Goal: Task Accomplishment & Management: Manage account settings

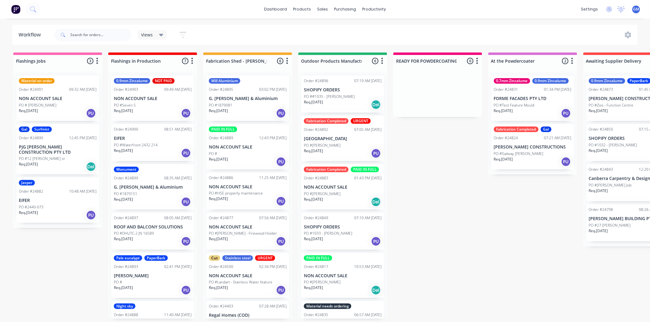
scroll to position [35, 0]
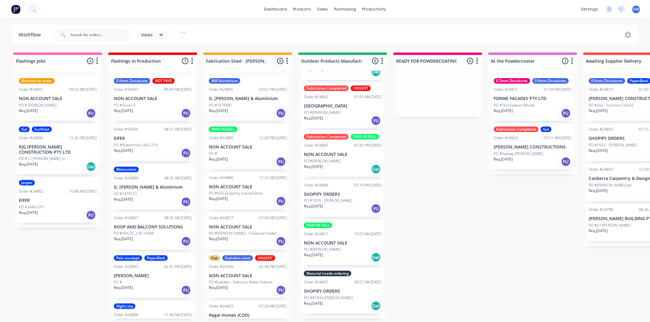
click at [335, 197] on p "SHOPIFY ORDERS" at bounding box center [343, 194] width 78 height 5
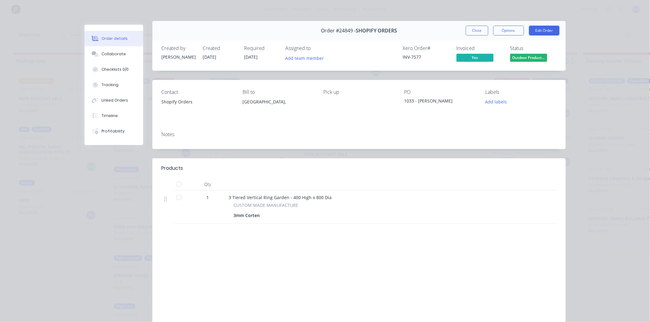
scroll to position [0, 0]
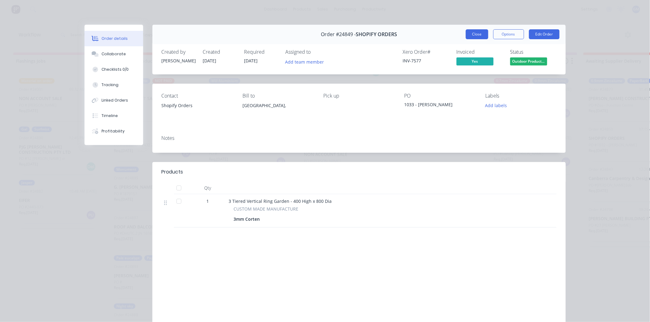
click at [483, 32] on button "Close" at bounding box center [477, 34] width 23 height 10
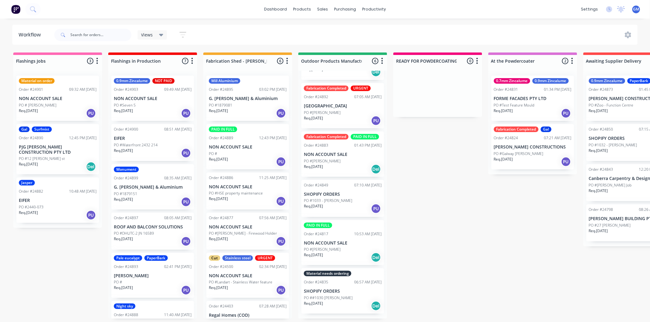
scroll to position [2, 0]
click at [328, 252] on p "PO #[PERSON_NAME]" at bounding box center [322, 250] width 37 height 6
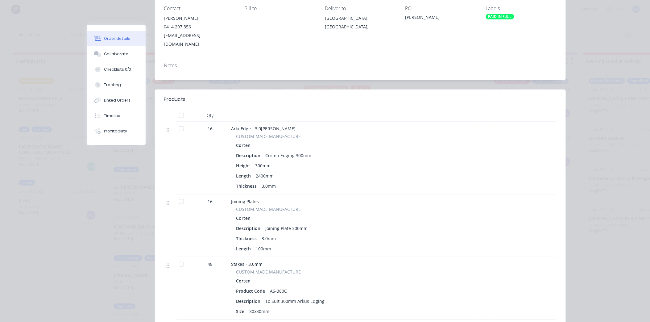
scroll to position [0, 0]
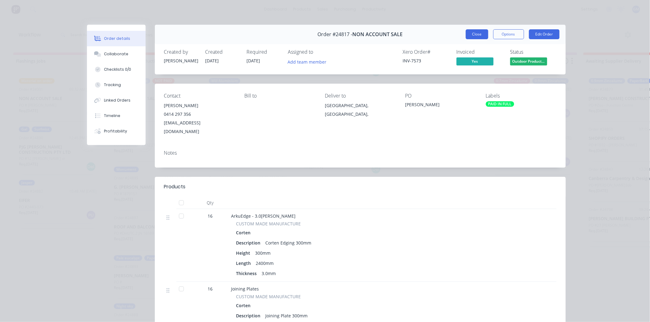
click at [478, 33] on button "Close" at bounding box center [477, 34] width 23 height 10
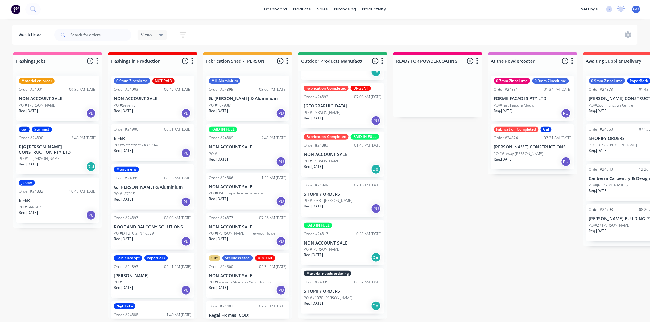
scroll to position [35, 0]
click at [338, 252] on div "PO #[PERSON_NAME]" at bounding box center [343, 250] width 78 height 6
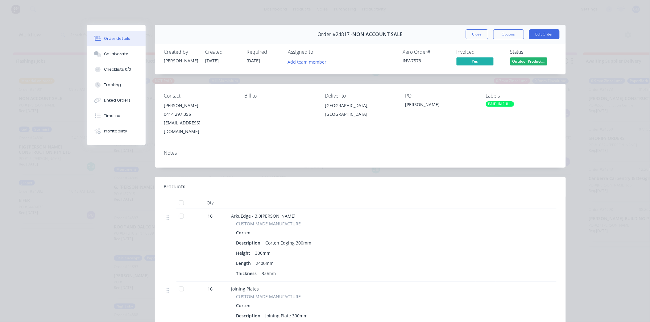
click at [504, 103] on div "PAID IN FULL" at bounding box center [500, 104] width 28 height 6
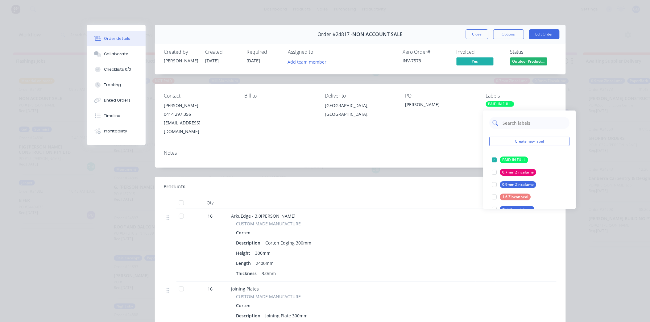
click at [535, 124] on input "text" at bounding box center [535, 123] width 65 height 12
type input "m"
type input "w"
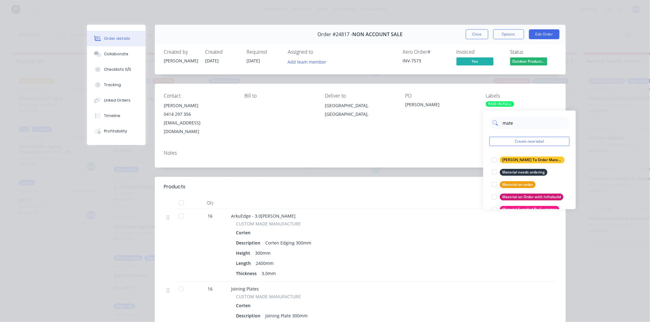
type input "mater"
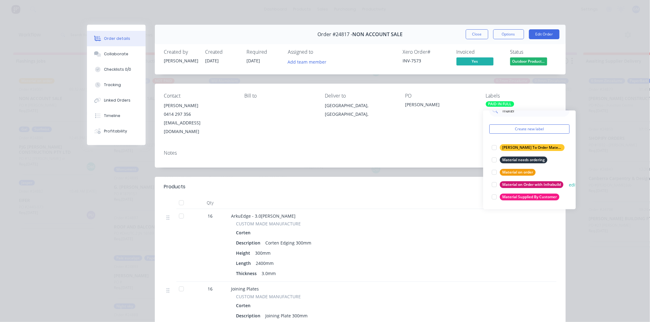
scroll to position [0, 0]
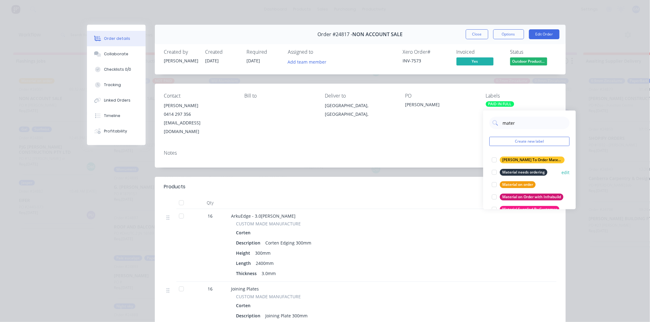
click at [494, 169] on div at bounding box center [495, 172] width 12 height 12
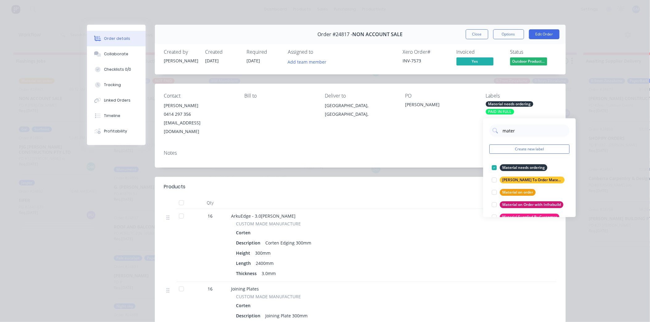
drag, startPoint x: 395, startPoint y: 142, endPoint x: 453, endPoint y: 129, distance: 58.7
click at [396, 150] on div "Notes" at bounding box center [360, 153] width 393 height 6
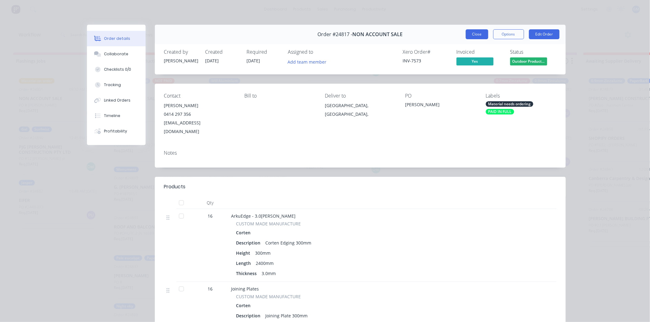
click at [480, 33] on button "Close" at bounding box center [477, 34] width 23 height 10
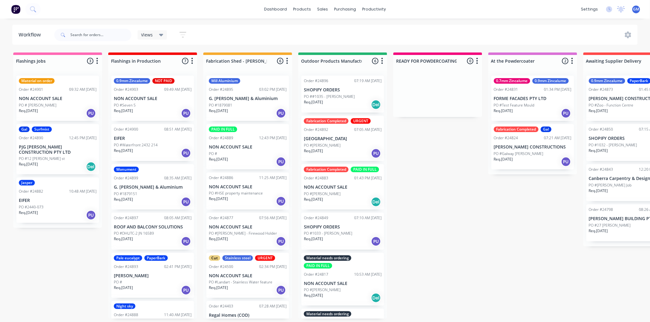
click at [344, 236] on div "PO #1033 - [PERSON_NAME]" at bounding box center [343, 234] width 78 height 6
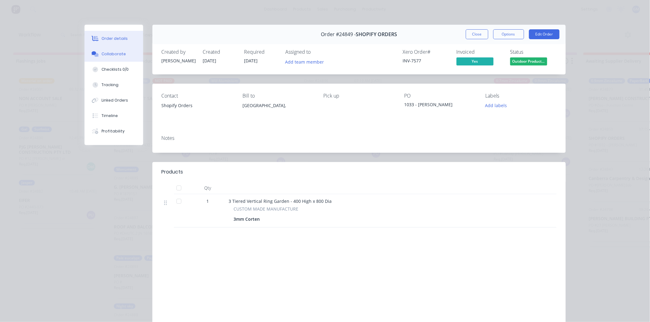
click at [125, 52] on button "Collaborate" at bounding box center [114, 53] width 59 height 15
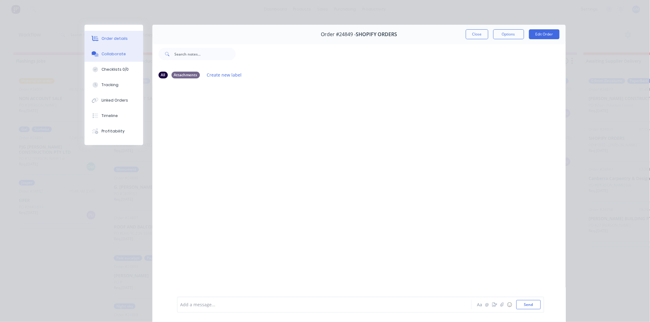
click at [117, 36] on div "Order details" at bounding box center [115, 39] width 26 height 6
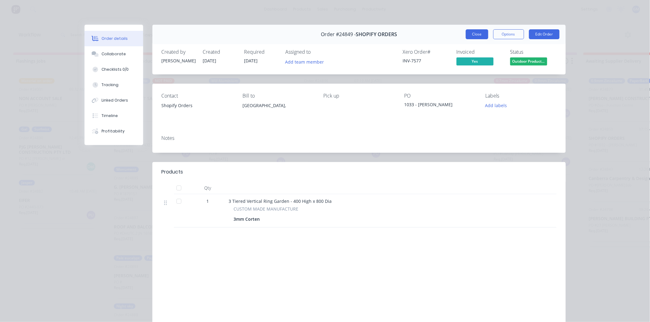
click at [469, 33] on button "Close" at bounding box center [477, 34] width 23 height 10
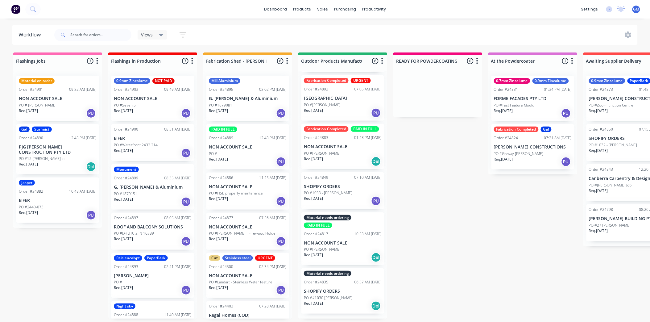
scroll to position [43, 0]
click at [340, 301] on p "PO ##1030 [PERSON_NAME]" at bounding box center [328, 298] width 49 height 6
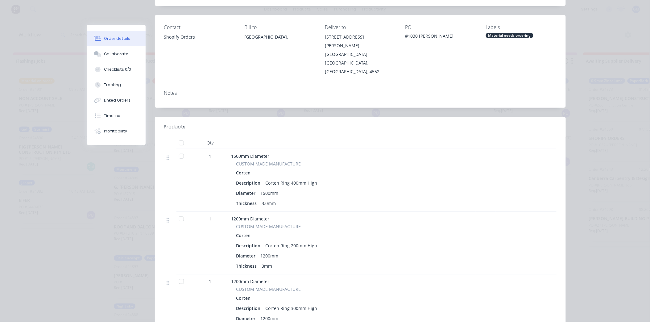
scroll to position [0, 0]
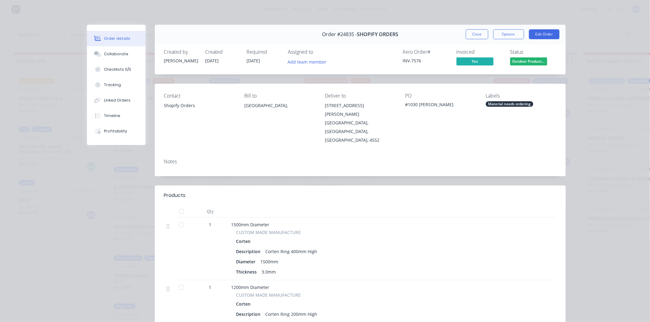
click at [505, 104] on div "Material needs ordering" at bounding box center [510, 104] width 48 height 6
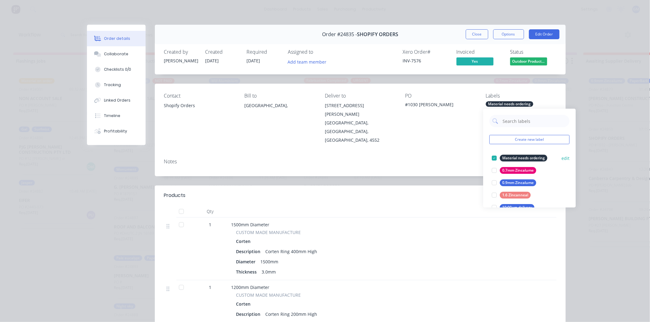
click at [491, 159] on div at bounding box center [495, 158] width 12 height 12
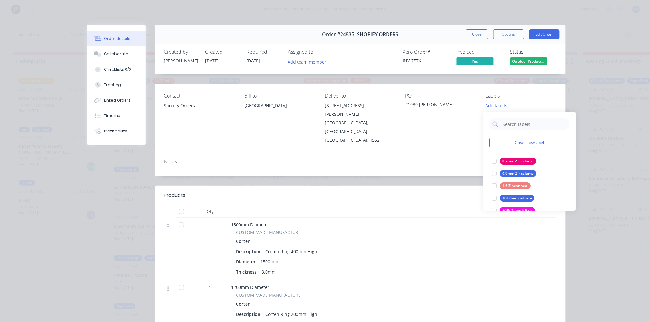
click at [445, 156] on div "Notes" at bounding box center [360, 165] width 411 height 23
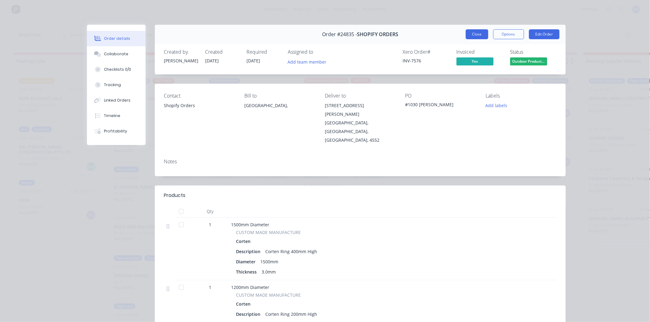
click at [481, 37] on button "Close" at bounding box center [477, 34] width 23 height 10
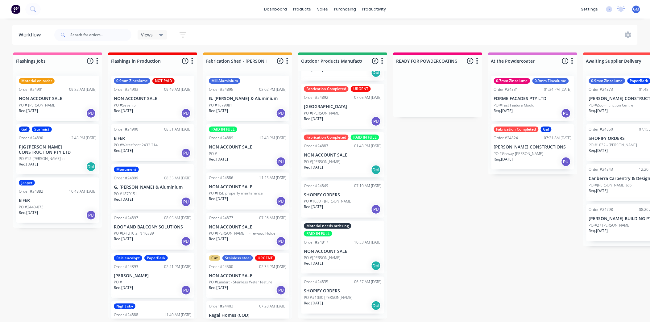
scroll to position [2, 0]
click at [340, 300] on p "PO ##1030 [PERSON_NAME]" at bounding box center [328, 298] width 49 height 6
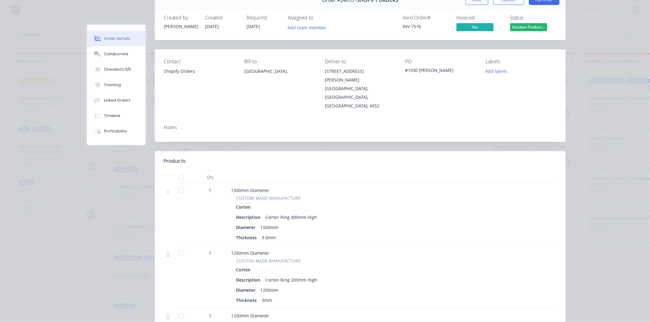
scroll to position [0, 0]
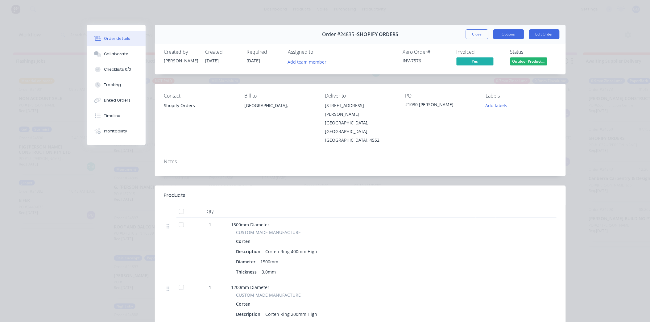
click at [509, 34] on button "Options" at bounding box center [509, 34] width 31 height 10
click at [475, 63] on div "Work Order" at bounding box center [492, 62] width 54 height 9
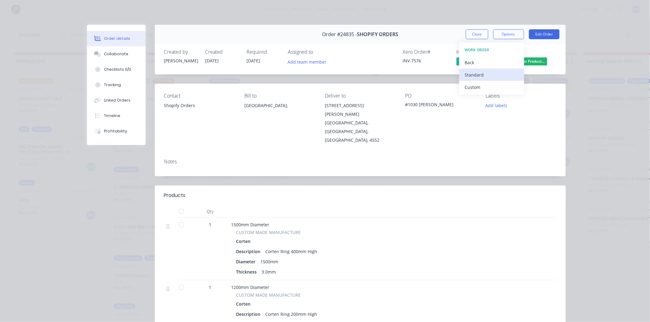
click at [477, 74] on div "Standard" at bounding box center [492, 74] width 54 height 9
